Goal: Task Accomplishment & Management: Manage account settings

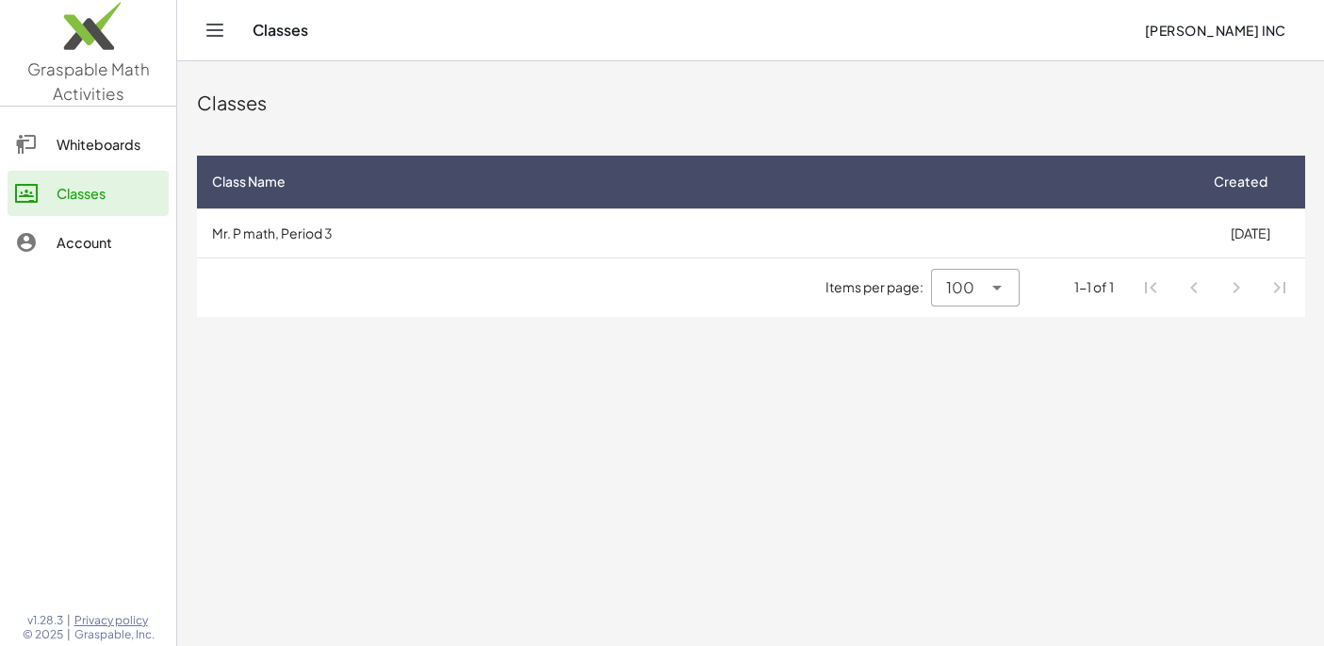
click at [95, 40] on img at bounding box center [88, 31] width 176 height 80
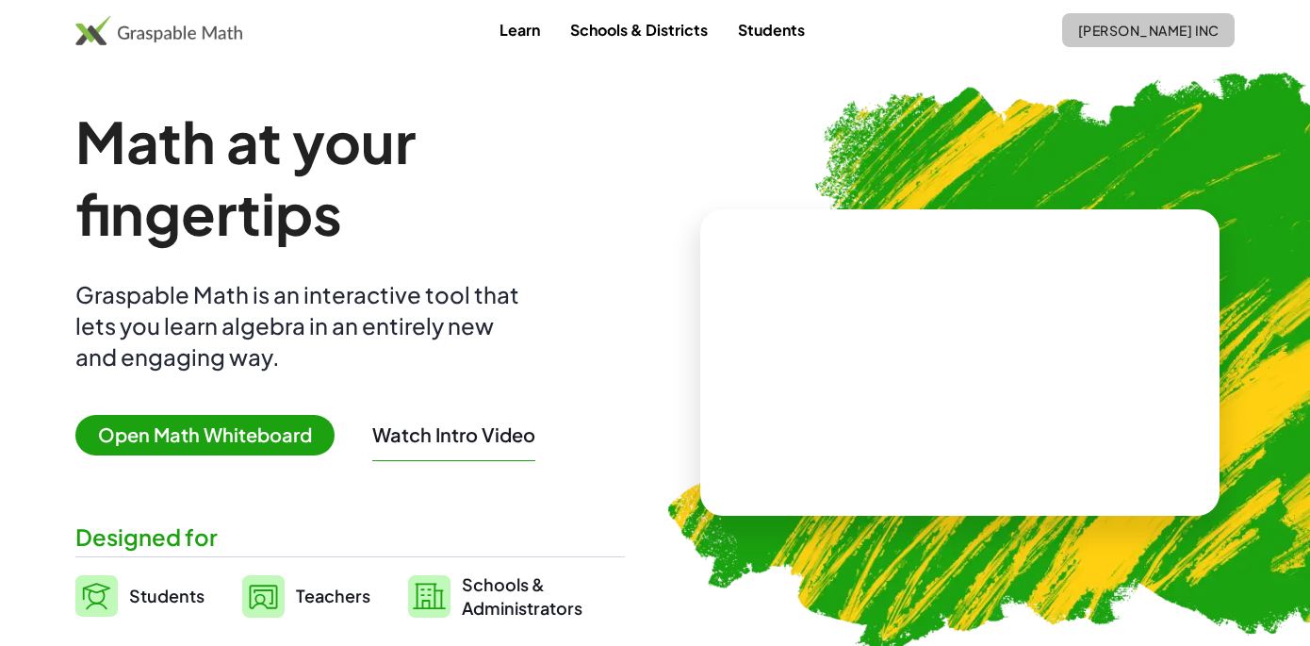
click at [698, 36] on span "[PERSON_NAME] Inc" at bounding box center [1148, 30] width 142 height 17
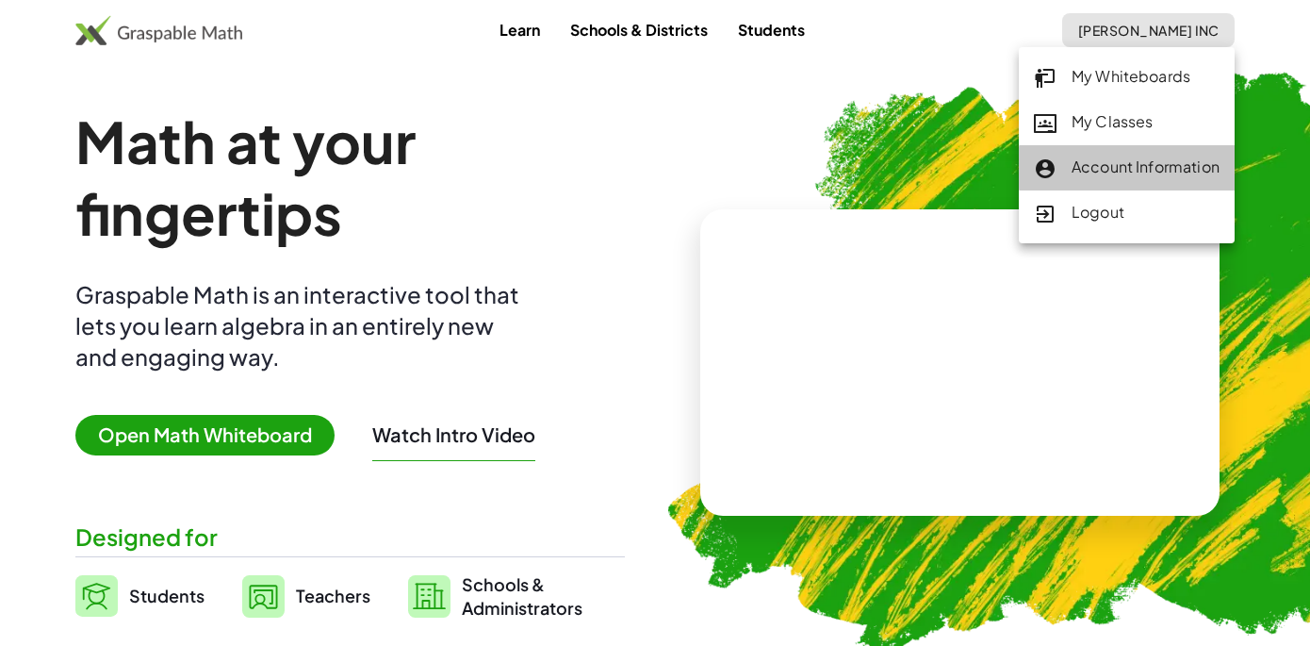
click at [698, 172] on div "Account Information" at bounding box center [1127, 168] width 186 height 25
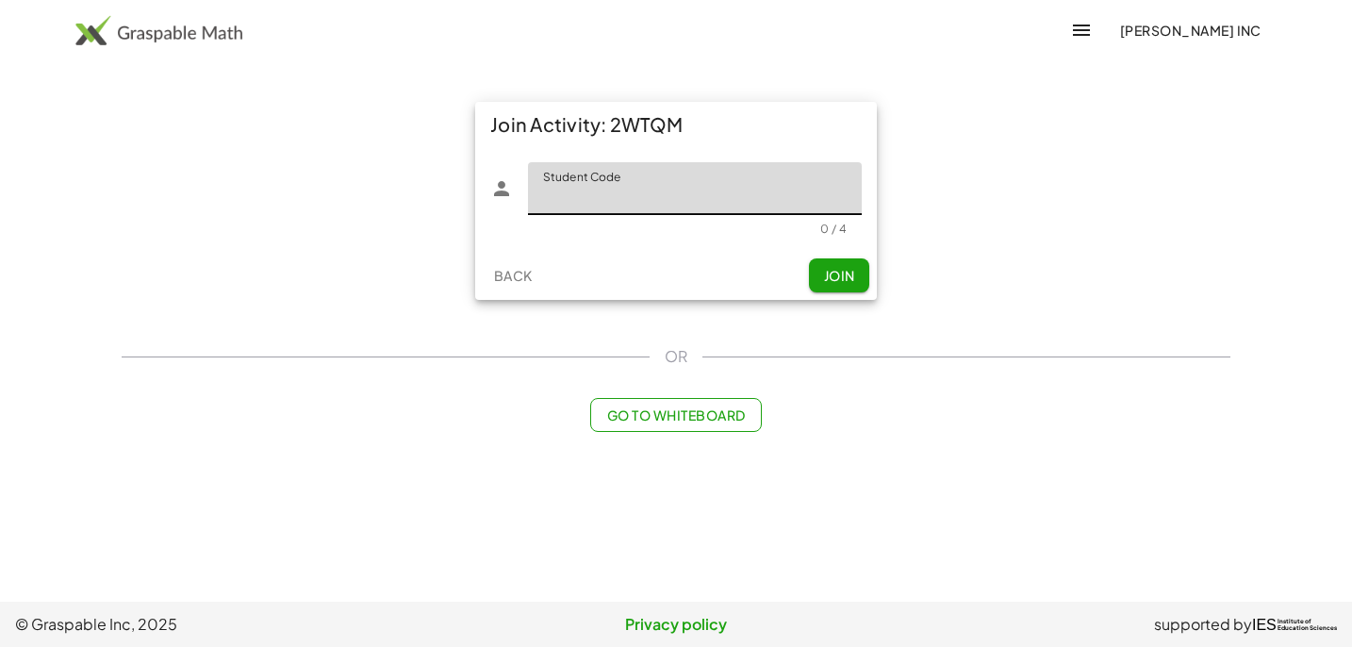
click at [181, 27] on img at bounding box center [158, 30] width 167 height 30
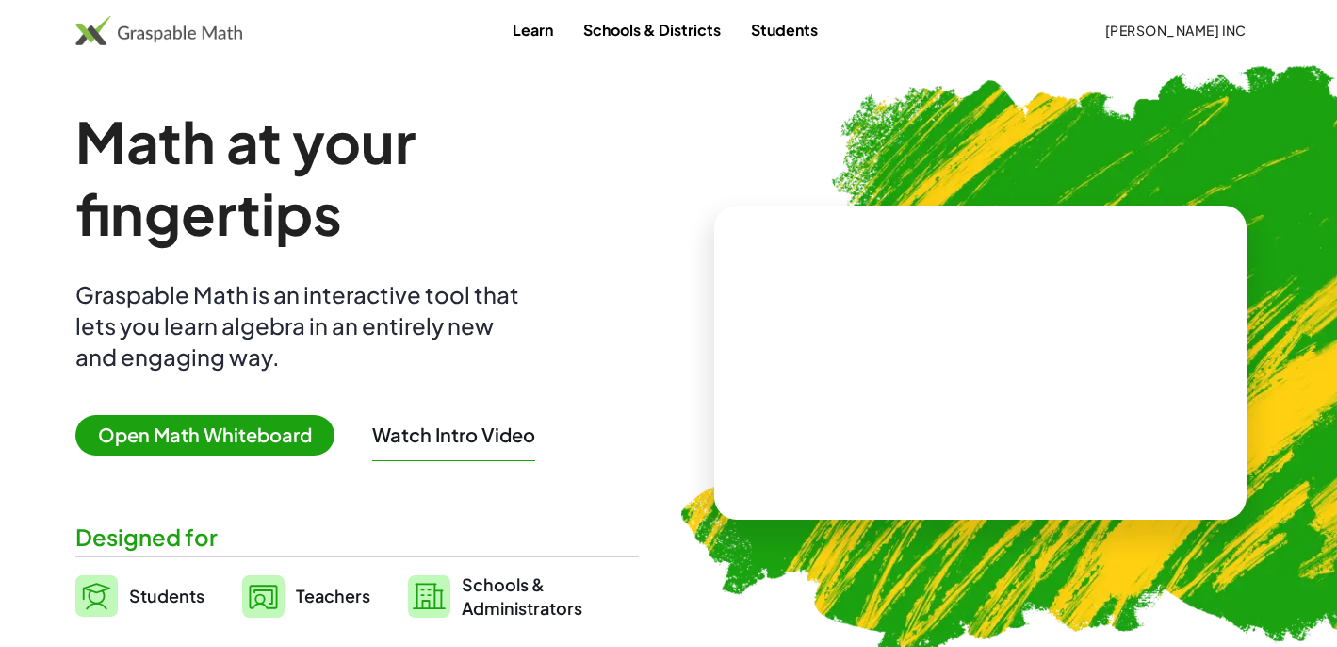
click at [1156, 26] on span "[PERSON_NAME] Inc" at bounding box center [1176, 30] width 142 height 17
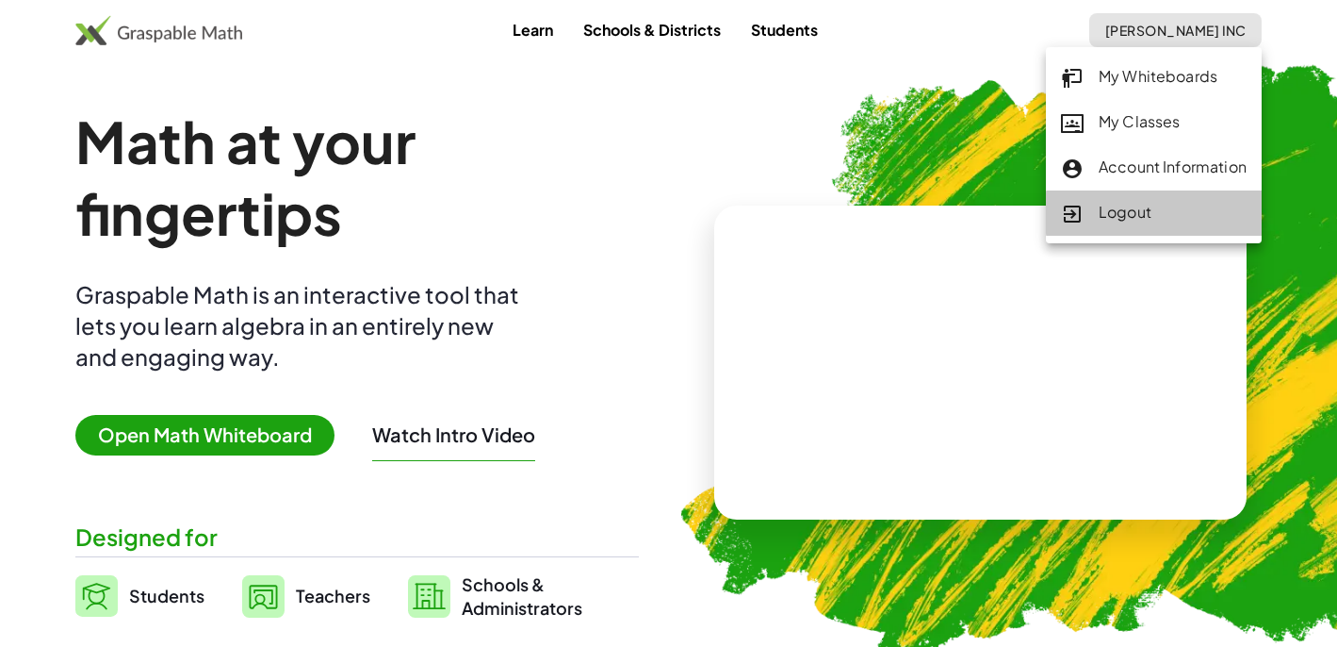
click at [1134, 214] on div "Logout" at bounding box center [1154, 213] width 186 height 25
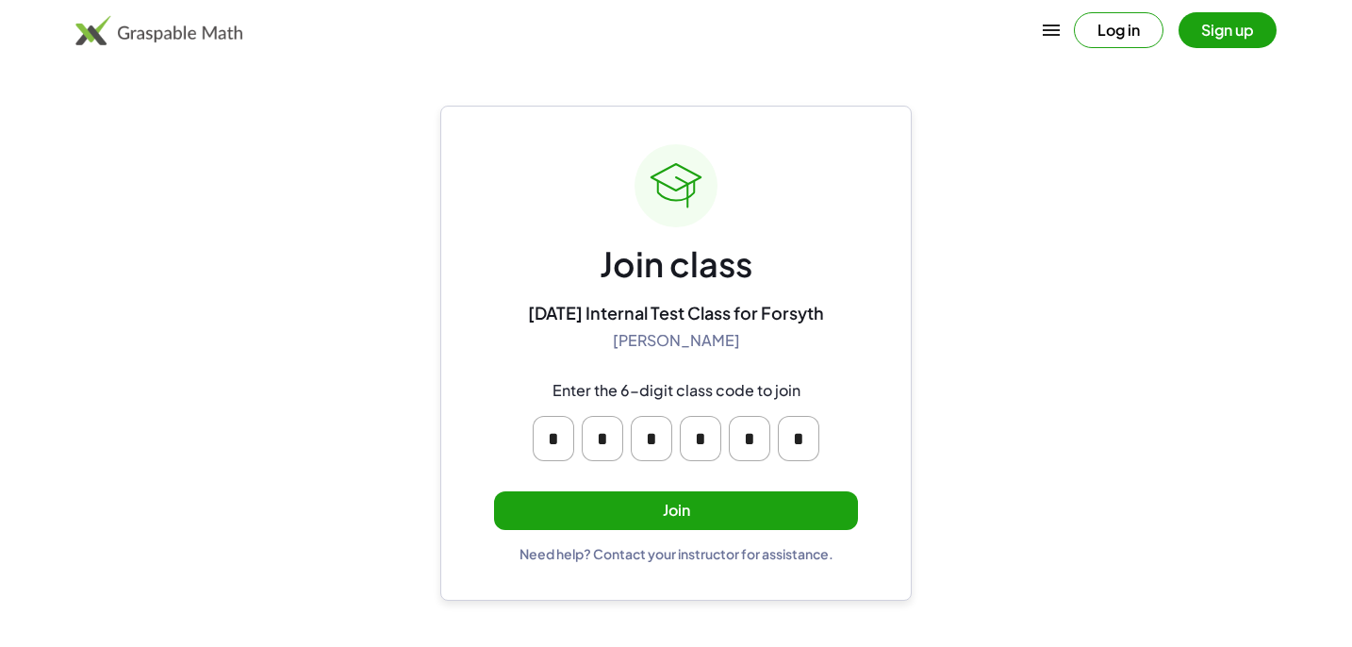
click at [675, 512] on button "Join" at bounding box center [676, 510] width 364 height 39
